Goal: Task Accomplishment & Management: Complete application form

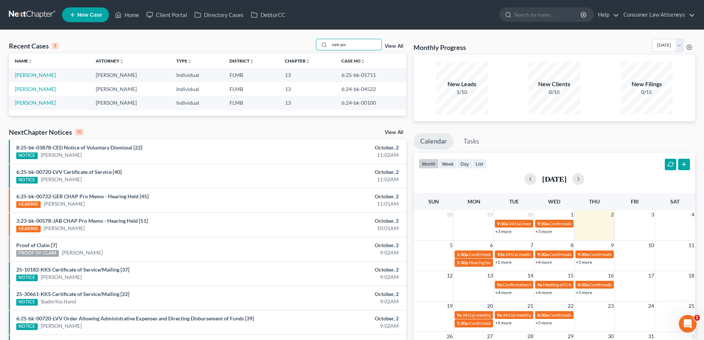
drag, startPoint x: 364, startPoint y: 47, endPoint x: 313, endPoint y: 48, distance: 51.0
click at [313, 48] on div "Recent Cases 3 netram View All" at bounding box center [207, 46] width 397 height 14
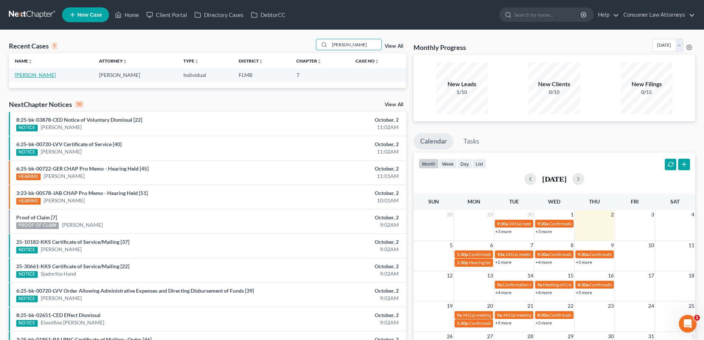
type input "[PERSON_NAME]"
click at [30, 74] on link "[PERSON_NAME]" at bounding box center [35, 75] width 41 height 6
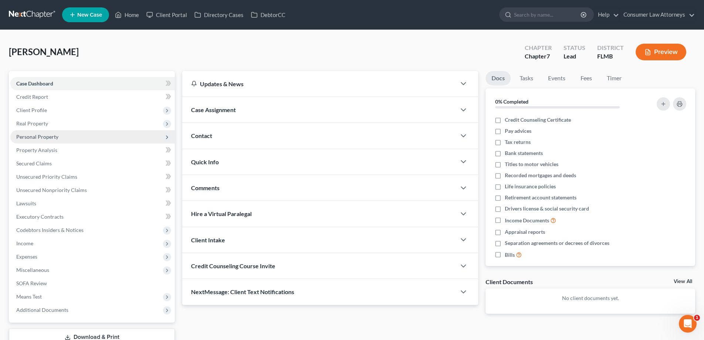
drag, startPoint x: 31, startPoint y: 123, endPoint x: 47, endPoint y: 140, distance: 22.7
click at [31, 123] on span "Real Property" at bounding box center [32, 123] width 32 height 6
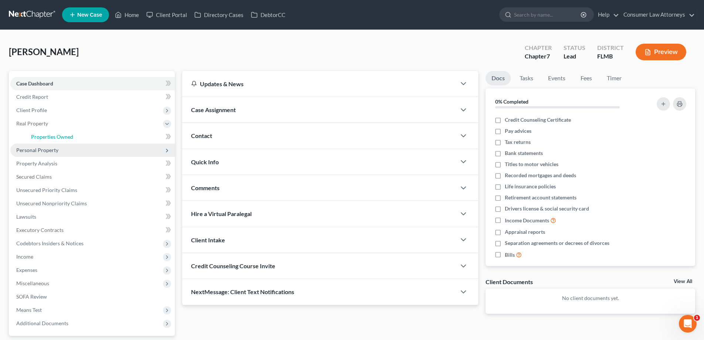
click at [47, 140] on link "Properties Owned" at bounding box center [100, 136] width 150 height 13
click at [47, 149] on span "Personal Property" at bounding box center [37, 150] width 42 height 6
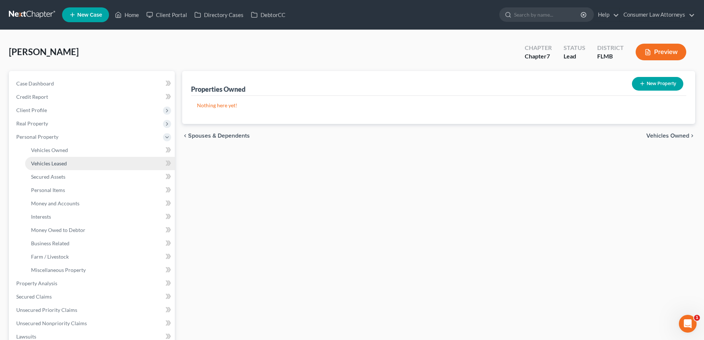
click at [51, 168] on link "Vehicles Leased" at bounding box center [100, 163] width 150 height 13
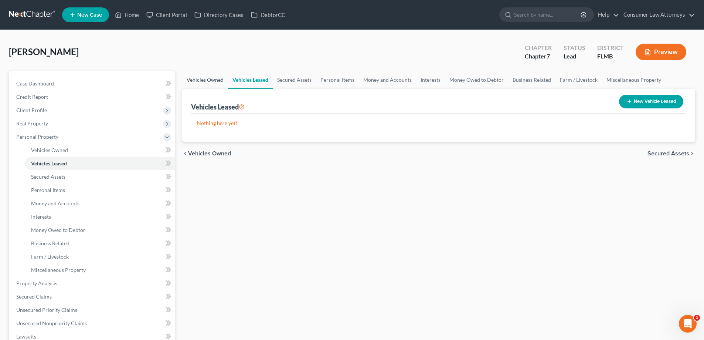
drag, startPoint x: 209, startPoint y: 78, endPoint x: 330, endPoint y: 114, distance: 125.7
click at [210, 78] on link "Vehicles Owned" at bounding box center [205, 80] width 46 height 18
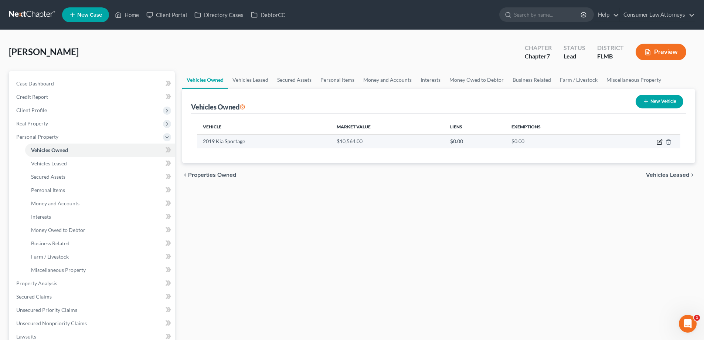
click at [661, 141] on icon "button" at bounding box center [660, 140] width 3 height 3
select select "0"
select select "7"
select select "4"
select select "0"
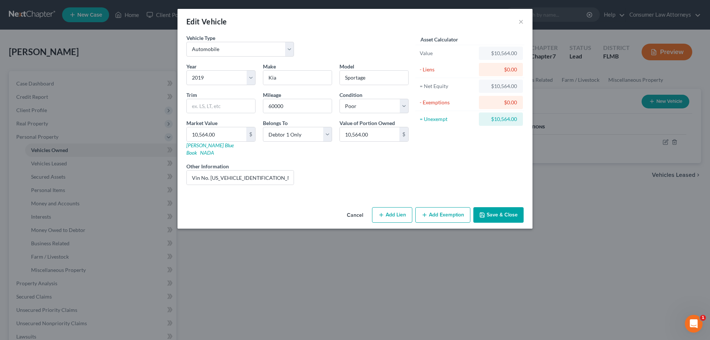
click at [505, 207] on button "Save & Close" at bounding box center [498, 215] width 50 height 16
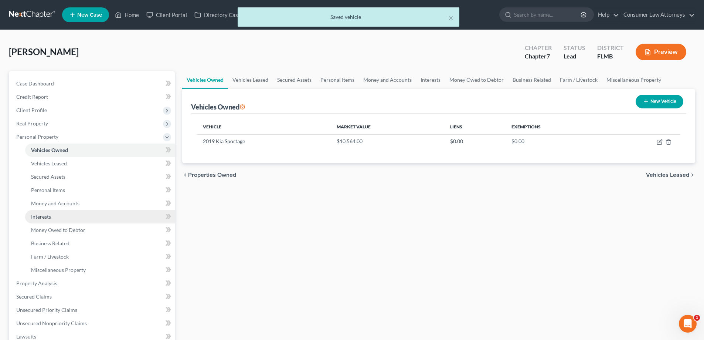
scroll to position [74, 0]
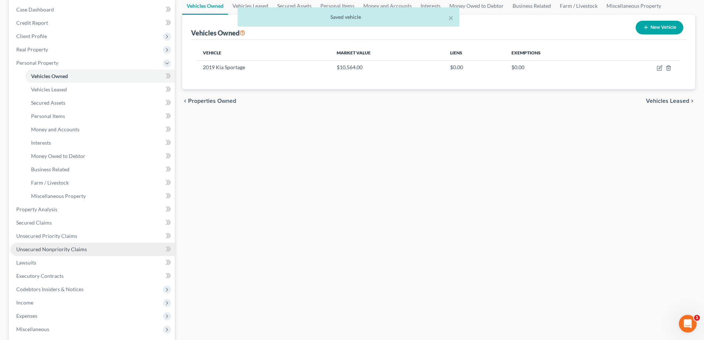
click at [72, 251] on span "Unsecured Nonpriority Claims" at bounding box center [51, 249] width 71 height 6
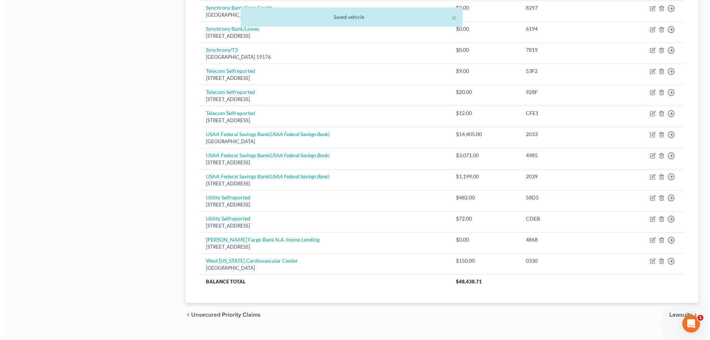
scroll to position [370, 0]
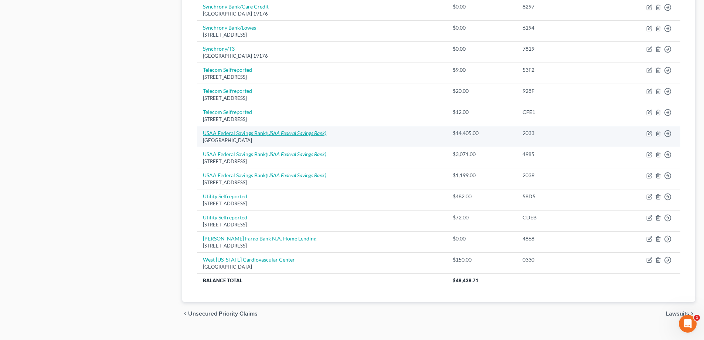
click at [319, 131] on icon "(USAA Federal Savings Bank)" at bounding box center [296, 133] width 61 height 6
select select "45"
select select "0"
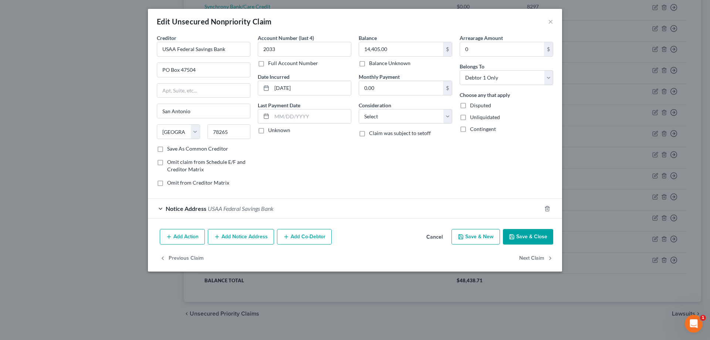
click at [199, 239] on button "Add Action" at bounding box center [182, 237] width 45 height 16
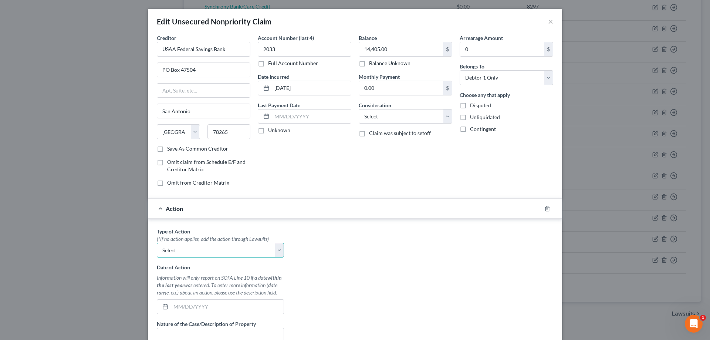
click at [254, 250] on select "Select Repossession Garnishment Foreclosure Personal Injury Attached, Seized, O…" at bounding box center [220, 249] width 127 height 15
select select "0"
click at [157, 242] on select "Select Repossession Garnishment Foreclosure Personal Injury Attached, Seized, O…" at bounding box center [220, 249] width 127 height 15
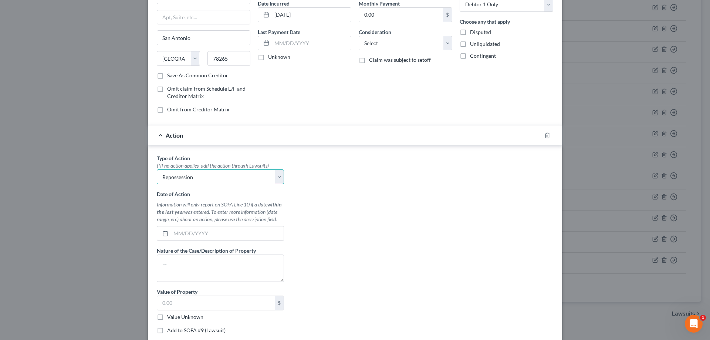
scroll to position [74, 0]
click at [210, 264] on textarea at bounding box center [220, 267] width 127 height 27
click at [190, 269] on textarea "2019 Kia" at bounding box center [220, 267] width 127 height 27
type textarea "2019 Kia Sportage"
click at [186, 306] on input "text" at bounding box center [216, 302] width 118 height 14
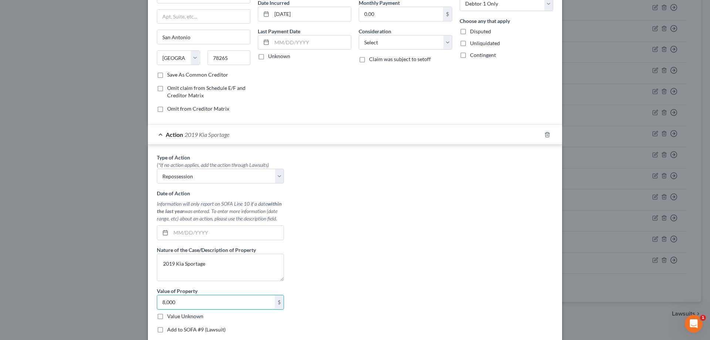
type input "8,000"
click at [180, 330] on label "Add to SOFA #9 (Lawsuit)" at bounding box center [196, 329] width 58 height 7
click at [175, 330] on input "Add to SOFA #9 (Lawsuit)" at bounding box center [172, 328] width 5 height 5
checkbox input "true"
select select "0"
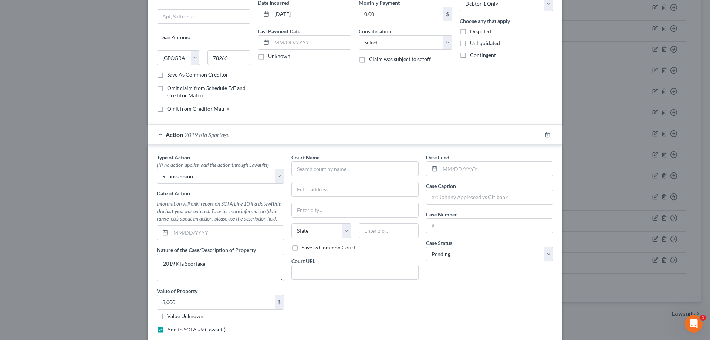
click at [167, 330] on label "Add to SOFA #9 (Lawsuit)" at bounding box center [196, 329] width 58 height 7
click at [170, 330] on input "Add to SOFA #9 (Lawsuit)" at bounding box center [172, 328] width 5 height 5
checkbox input "false"
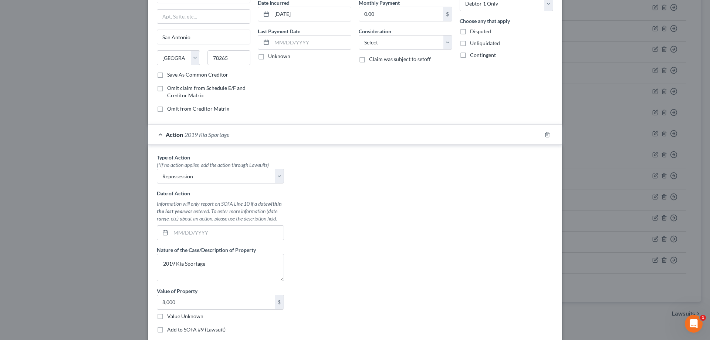
scroll to position [111, 0]
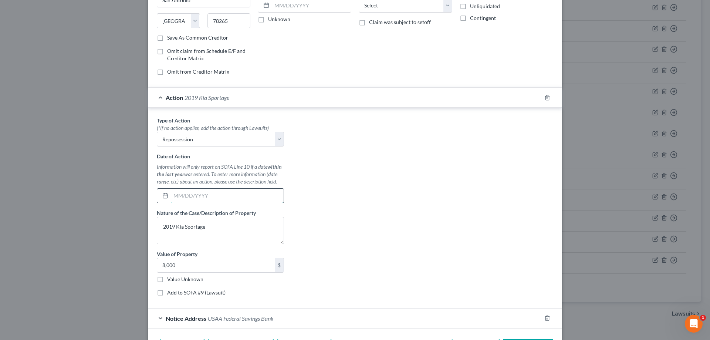
click at [218, 199] on input "text" at bounding box center [227, 195] width 113 height 14
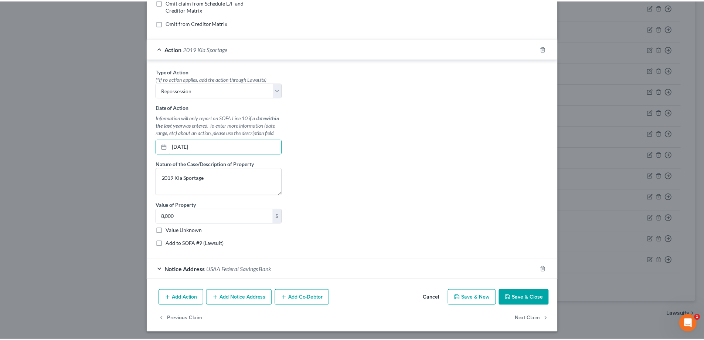
scroll to position [161, 0]
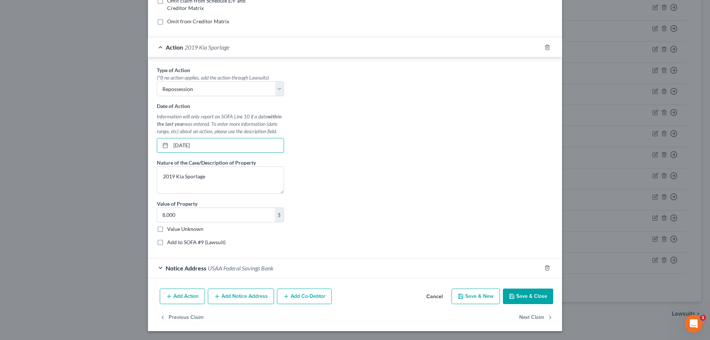
type input "[DATE]"
click at [538, 299] on button "Save & Close" at bounding box center [528, 296] width 50 height 16
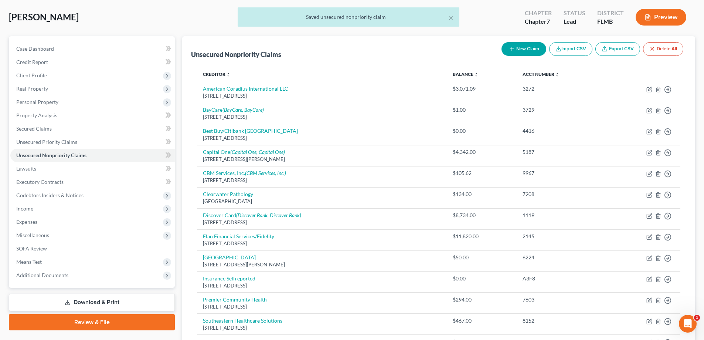
scroll to position [0, 0]
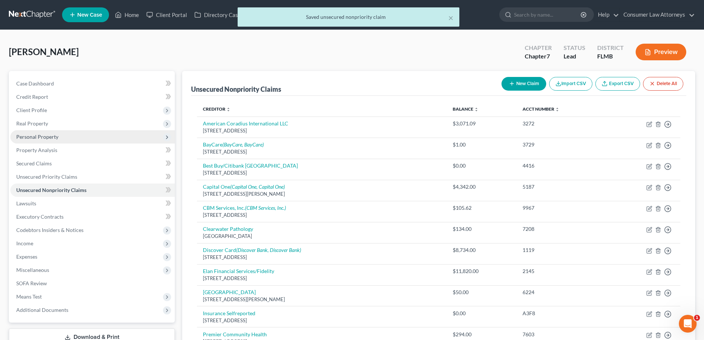
click at [38, 139] on span "Personal Property" at bounding box center [37, 136] width 42 height 6
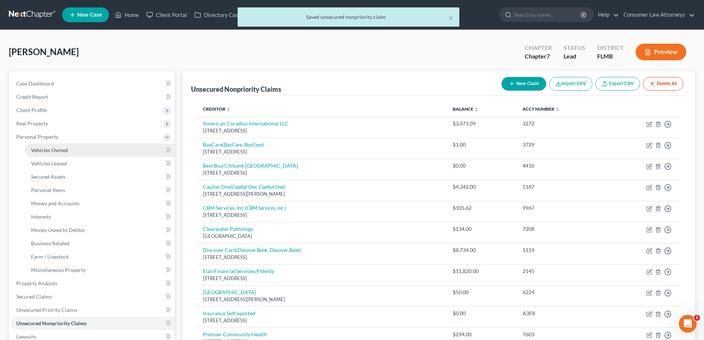
click at [54, 152] on span "Vehicles Owned" at bounding box center [49, 150] width 37 height 6
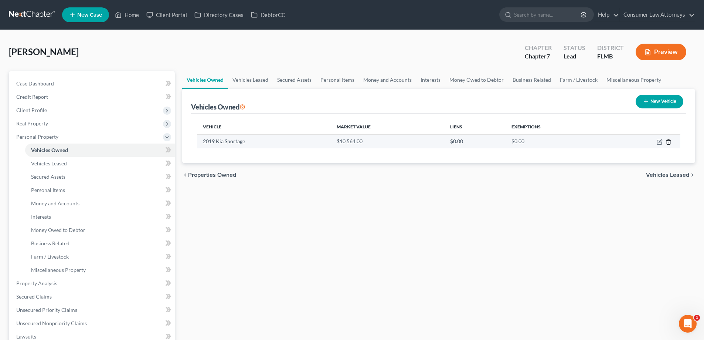
click at [669, 143] on line "button" at bounding box center [669, 142] width 0 height 1
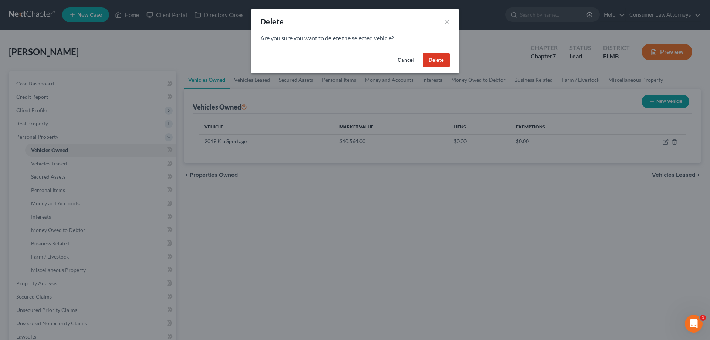
click at [442, 57] on button "Delete" at bounding box center [435, 60] width 27 height 15
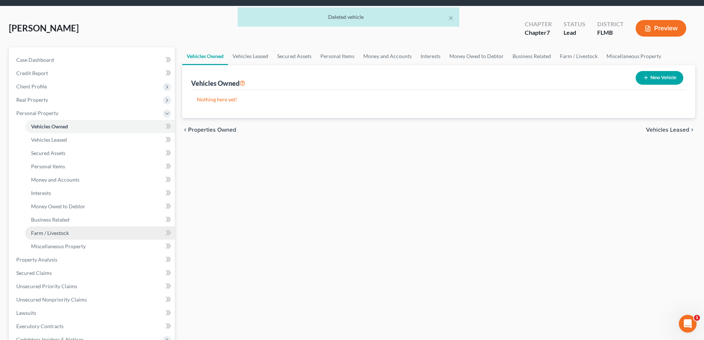
scroll to position [37, 0]
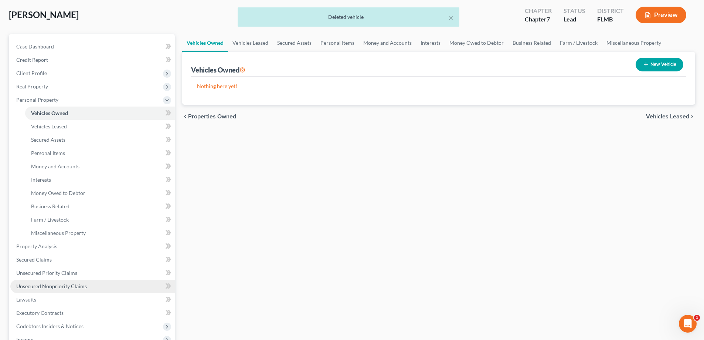
click at [69, 288] on span "Unsecured Nonpriority Claims" at bounding box center [51, 286] width 71 height 6
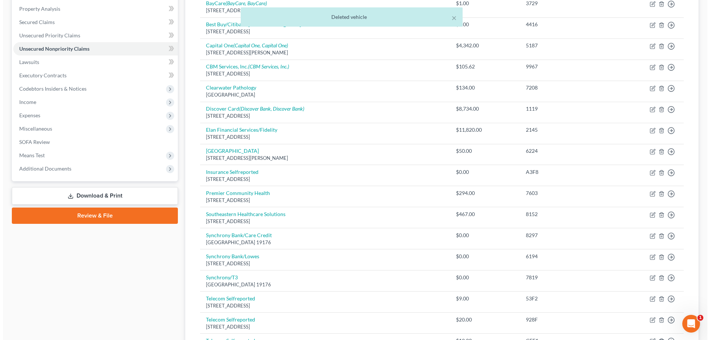
scroll to position [259, 0]
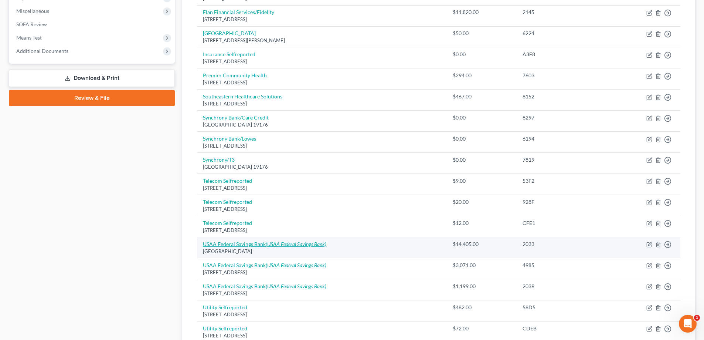
click at [279, 246] on icon "(USAA Federal Savings Bank)" at bounding box center [296, 244] width 61 height 6
select select "45"
select select "0"
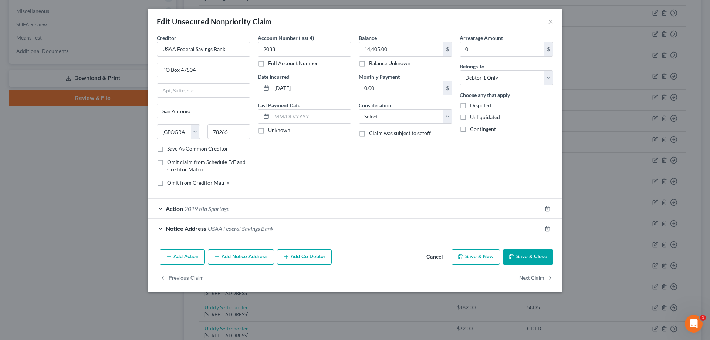
click at [210, 208] on span "2019 Kia Sportage" at bounding box center [206, 208] width 45 height 7
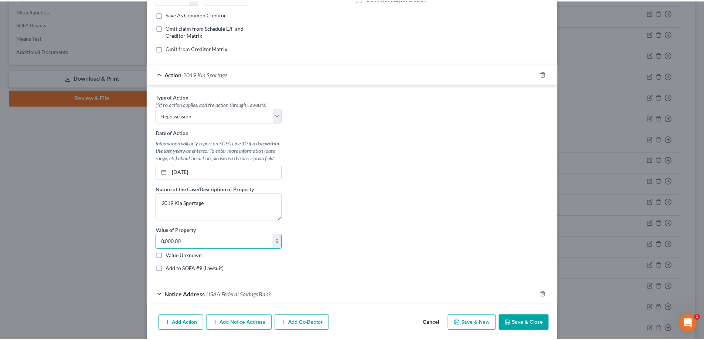
scroll to position [148, 0]
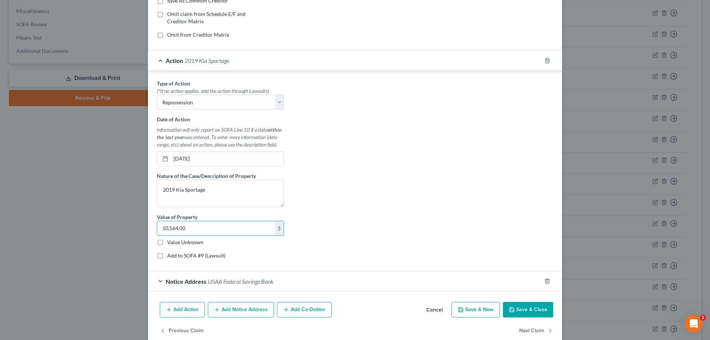
type input "10,564.00"
click at [512, 315] on button "Save & Close" at bounding box center [528, 310] width 50 height 16
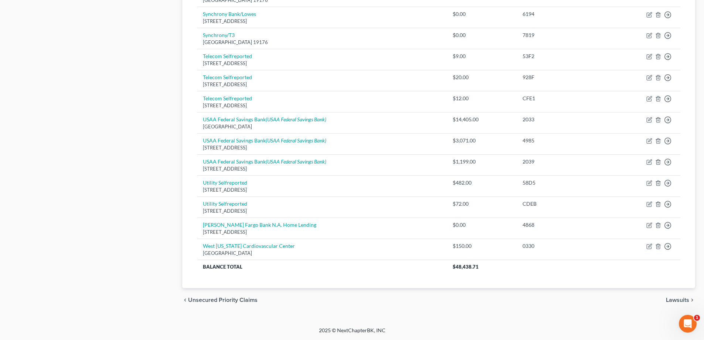
scroll to position [198, 0]
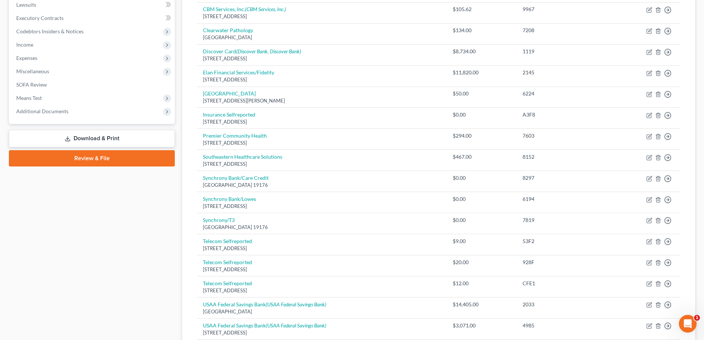
click at [96, 142] on link "Download & Print" at bounding box center [92, 138] width 166 height 17
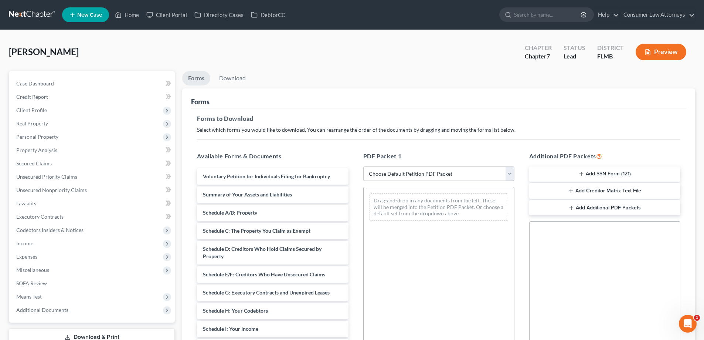
drag, startPoint x: 403, startPoint y: 174, endPoint x: 465, endPoint y: 167, distance: 62.1
click at [403, 174] on select "Choose Default Petition PDF Packet Complete Bankruptcy Petition (all forms and …" at bounding box center [438, 173] width 151 height 15
select select "0"
click at [363, 166] on select "Choose Default Petition PDF Packet Complete Bankruptcy Petition (all forms and …" at bounding box center [438, 173] width 151 height 15
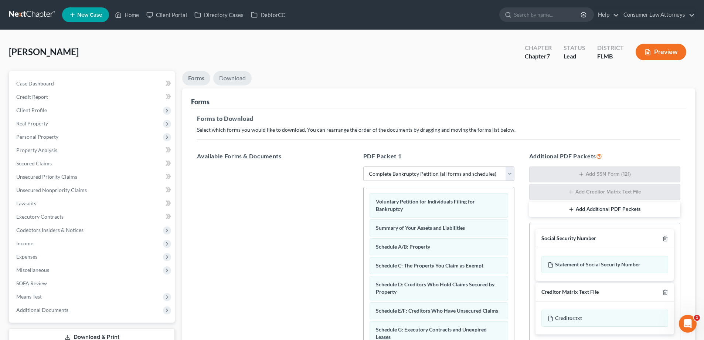
click at [238, 79] on link "Download" at bounding box center [232, 78] width 38 height 14
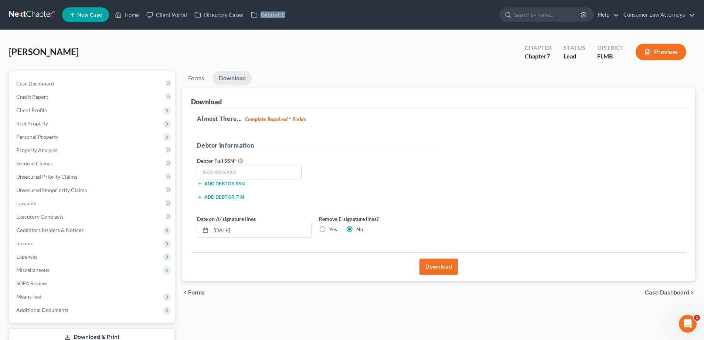
click at [359, 20] on ul "New Case Home Client Portal Directory Cases DebtorCC - No Result - See all resu…" at bounding box center [378, 14] width 633 height 19
click at [293, 235] on input "[DATE]" at bounding box center [261, 230] width 100 height 14
click at [250, 172] on input "text" at bounding box center [249, 172] width 105 height 15
type input "424-25-6107"
click at [440, 269] on button "Download" at bounding box center [438, 266] width 38 height 16
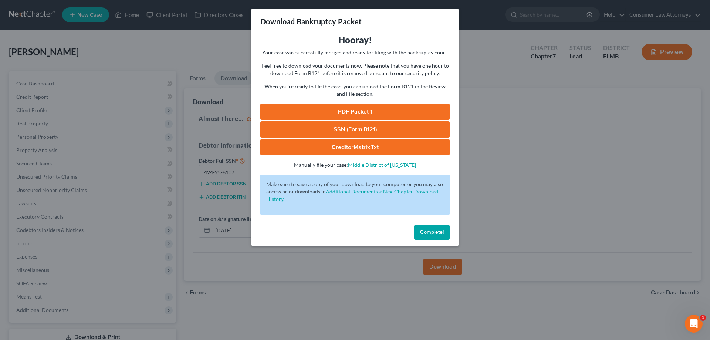
click at [366, 110] on link "PDF Packet 1" at bounding box center [354, 111] width 189 height 16
click at [438, 230] on span "Complete!" at bounding box center [432, 232] width 24 height 6
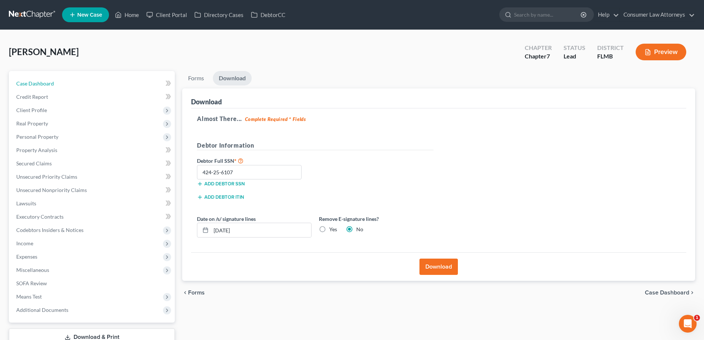
drag, startPoint x: 42, startPoint y: 79, endPoint x: 432, endPoint y: 167, distance: 399.3
click at [42, 79] on link "Case Dashboard" at bounding box center [92, 83] width 164 height 13
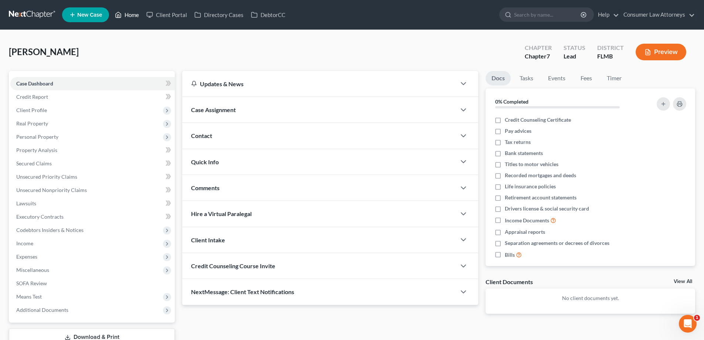
click at [135, 17] on link "Home" at bounding box center [126, 14] width 31 height 13
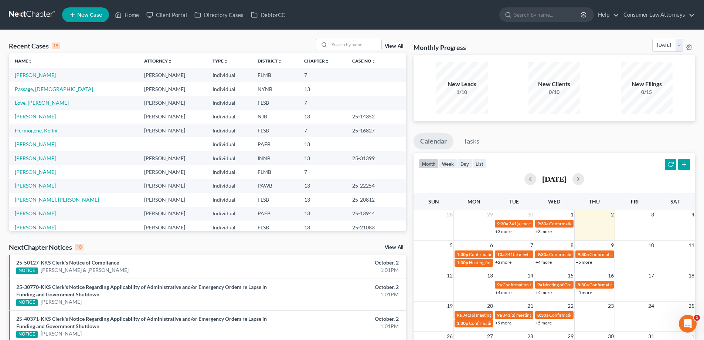
click at [500, 262] on link "+2 more" at bounding box center [503, 262] width 16 height 6
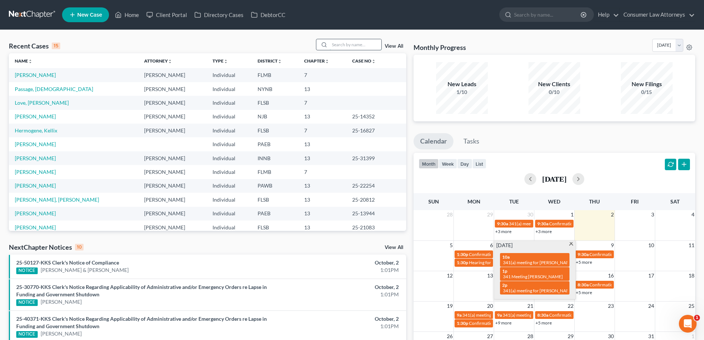
click at [346, 44] on input "search" at bounding box center [356, 44] width 52 height 11
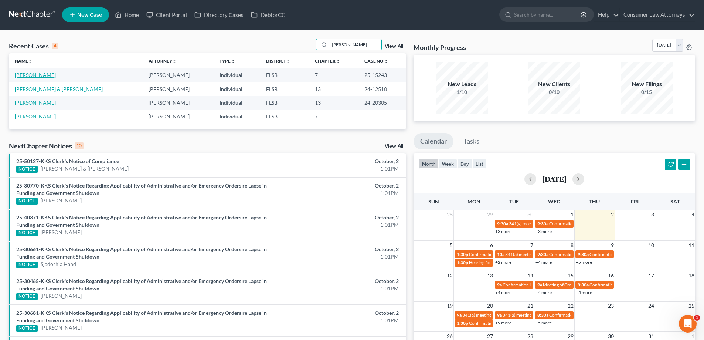
type input "[PERSON_NAME]"
click at [27, 74] on link "[PERSON_NAME]" at bounding box center [35, 75] width 41 height 6
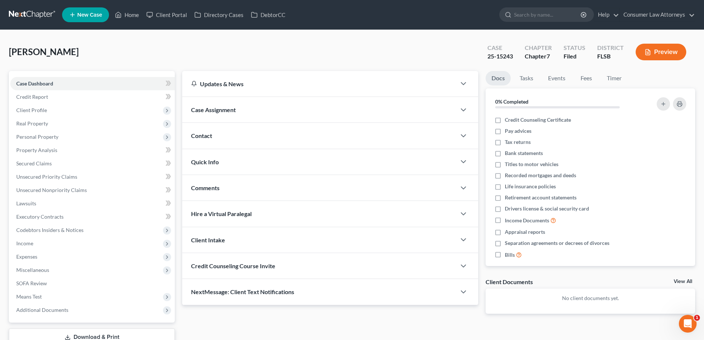
click at [482, 114] on div "Docs Tasks Events Fees Timer 0% Completed Nothing here yet! Credit Counseling C…" at bounding box center [590, 198] width 217 height 254
drag, startPoint x: 126, startPoint y: 16, endPoint x: 409, endPoint y: 25, distance: 283.3
click at [126, 16] on link "Home" at bounding box center [126, 14] width 31 height 13
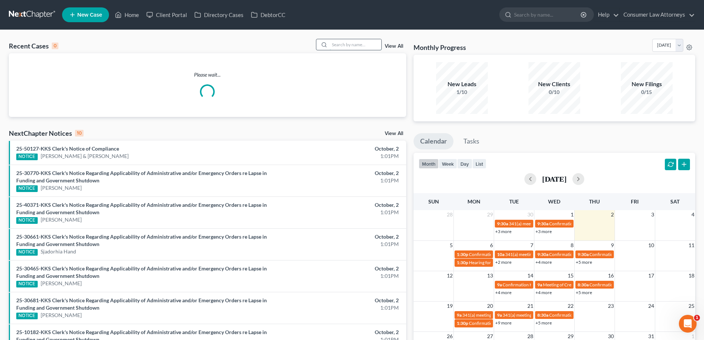
click at [370, 48] on input "search" at bounding box center [356, 44] width 52 height 11
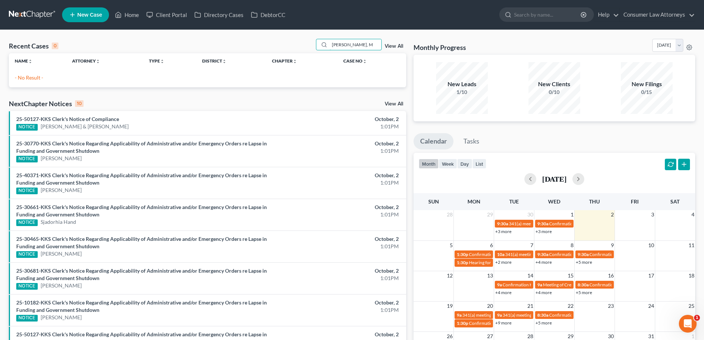
type input "[PERSON_NAME], M"
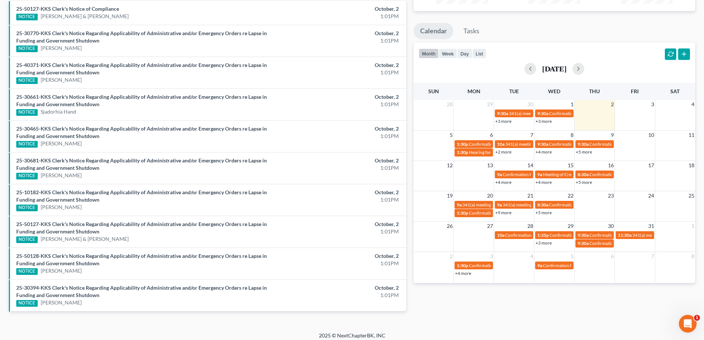
scroll to position [111, 0]
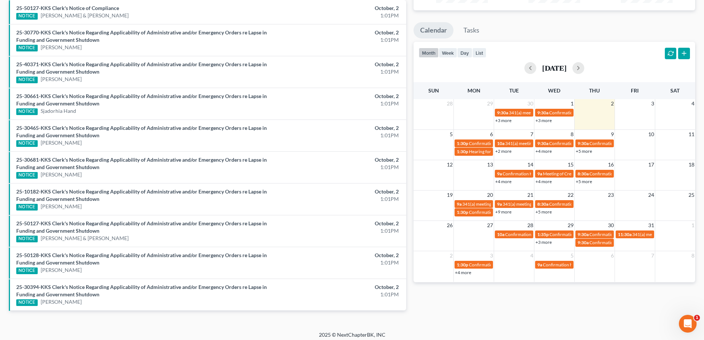
click at [547, 121] on link "+3 more" at bounding box center [544, 121] width 16 height 6
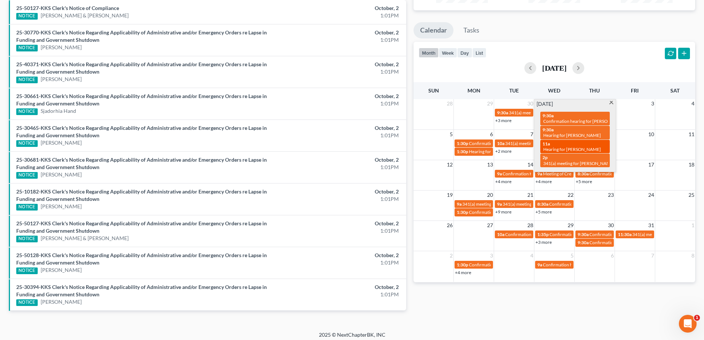
click at [550, 143] on span "11a" at bounding box center [546, 144] width 7 height 6
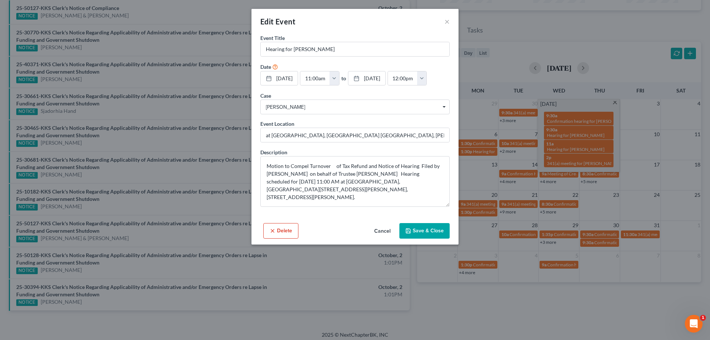
click at [426, 229] on button "Save & Close" at bounding box center [424, 231] width 50 height 16
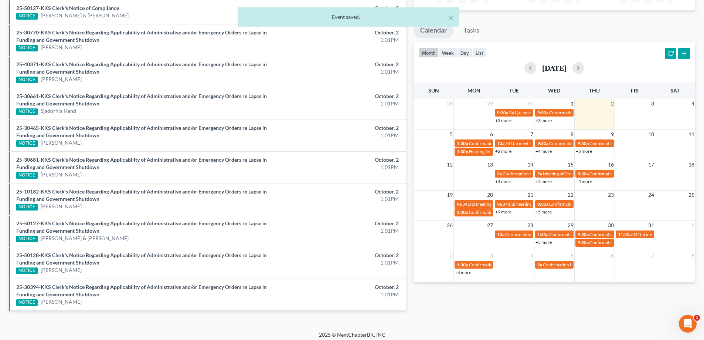
click at [409, 227] on div "Recent Cases 0 [PERSON_NAME], M View All Name unfold_more expand_more expand_le…" at bounding box center [207, 125] width 405 height 394
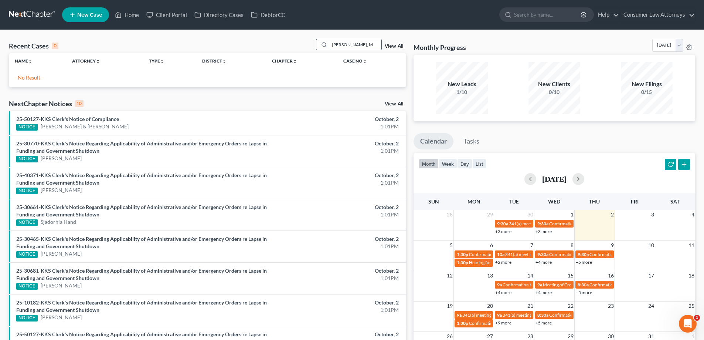
click at [364, 47] on input "[PERSON_NAME], M" at bounding box center [356, 44] width 52 height 11
